Goal: Information Seeking & Learning: Learn about a topic

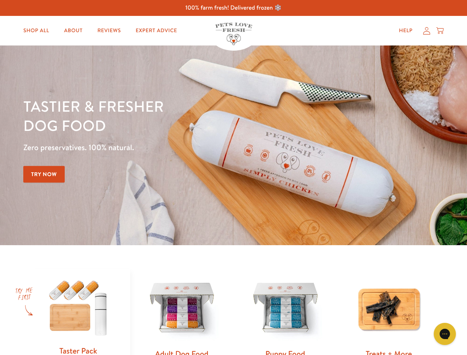
click at [233, 177] on div "Tastier & fresher dog food Zero preservatives. 100% natural. Try Now" at bounding box center [163, 146] width 280 height 98
click at [445, 334] on icon "Gorgias live chat" at bounding box center [444, 333] width 7 height 7
